Goal: Navigation & Orientation: Find specific page/section

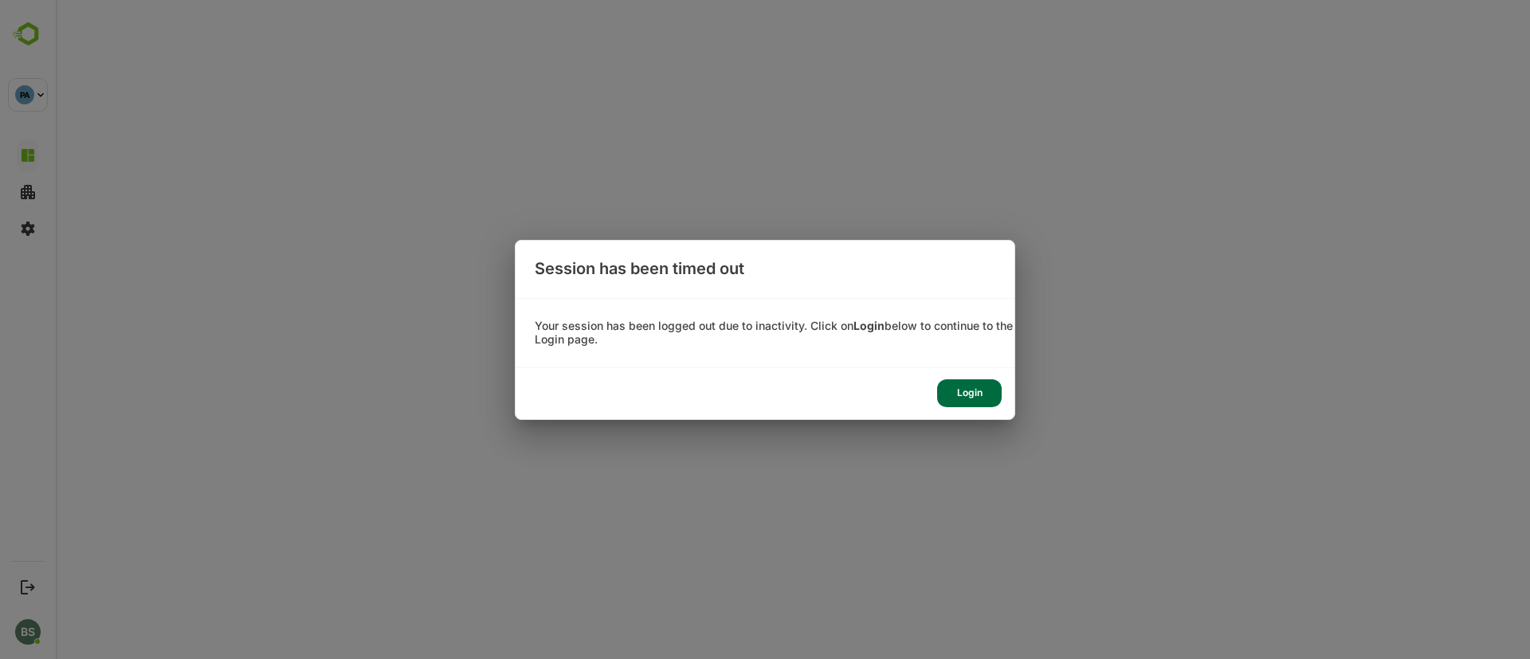
click at [971, 380] on div "Login" at bounding box center [969, 393] width 65 height 28
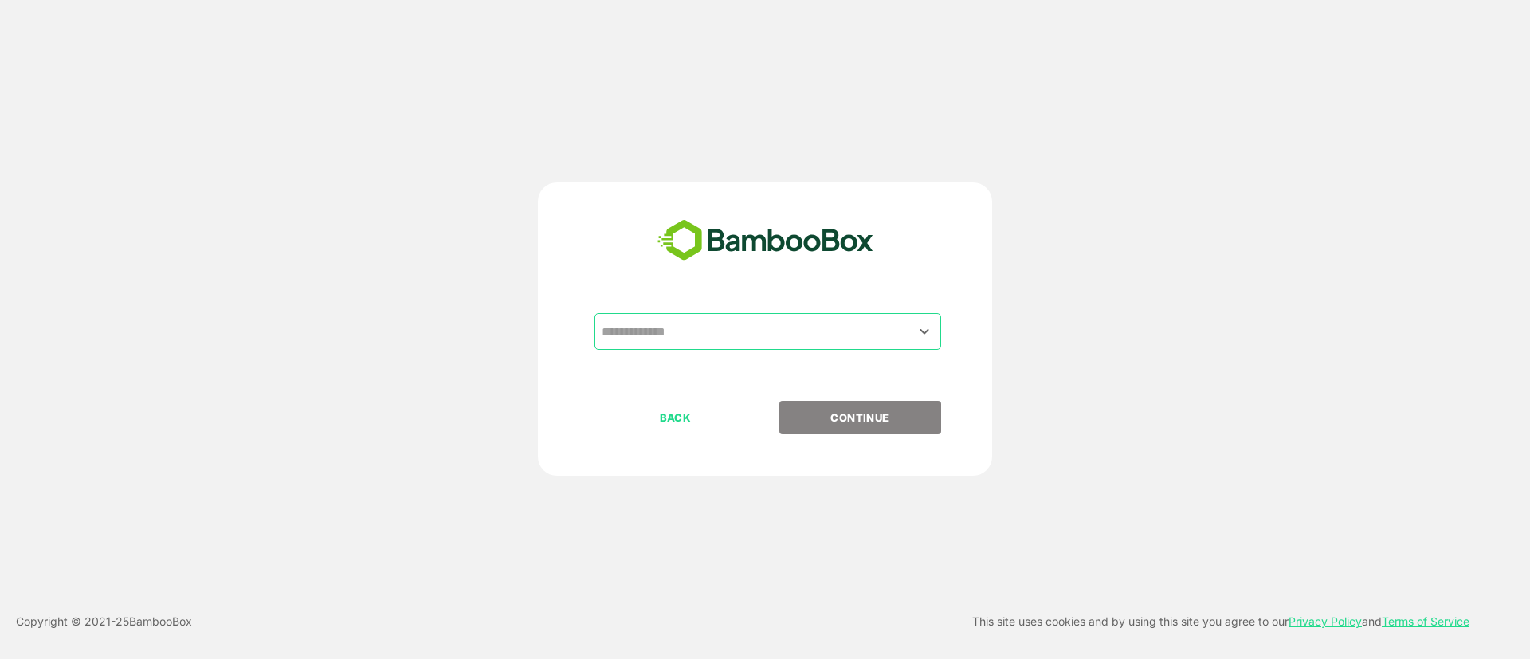
click at [618, 324] on input "text" at bounding box center [768, 331] width 340 height 30
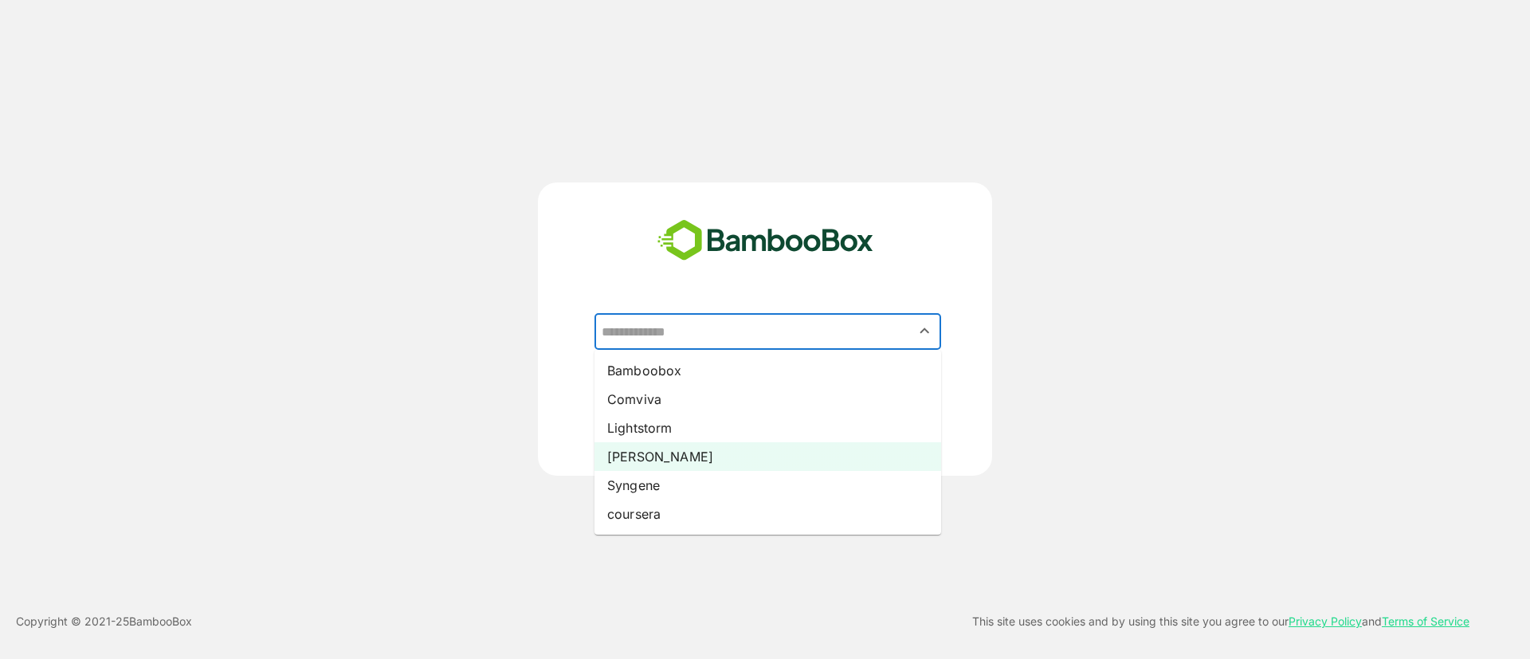
click at [627, 458] on li "[PERSON_NAME]" at bounding box center [767, 456] width 347 height 29
type input "*****"
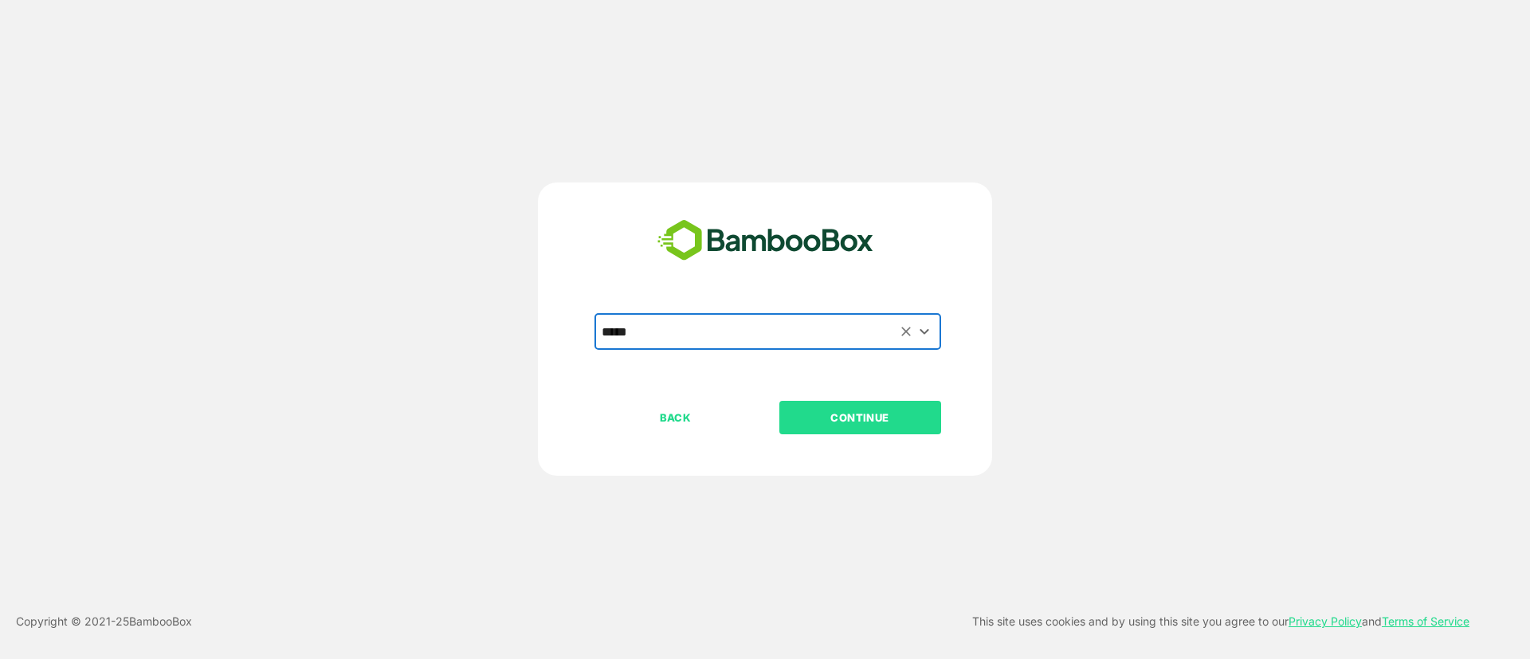
click at [860, 411] on p "CONTINUE" at bounding box center [859, 418] width 159 height 18
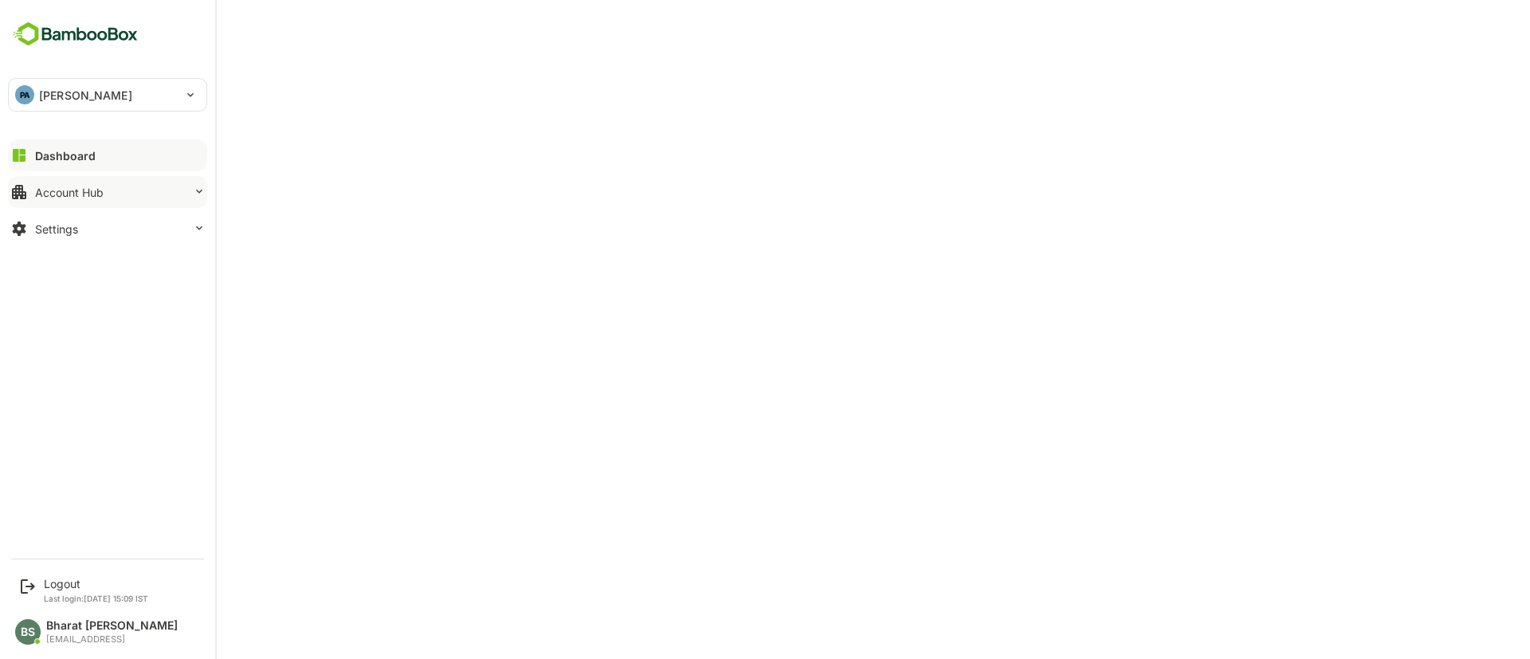
click at [128, 202] on button "Account Hub" at bounding box center [107, 192] width 199 height 32
click at [81, 346] on div "Dashboard Account Hub Unified Account Profile Segment Manager Authorizations / …" at bounding box center [107, 242] width 215 height 211
click at [112, 328] on button "Settings" at bounding box center [107, 330] width 199 height 32
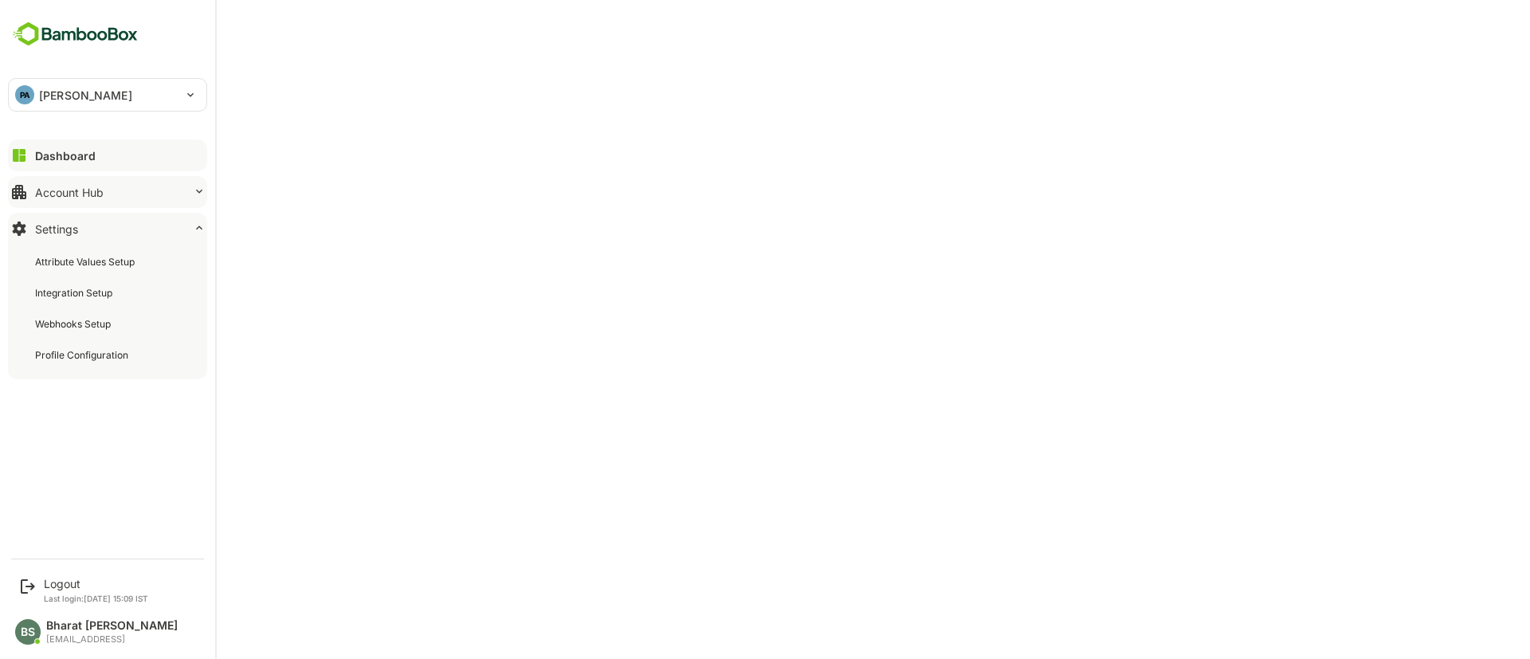
click at [61, 187] on div "Account Hub" at bounding box center [69, 193] width 69 height 14
